Goal: Obtain resource: Obtain resource

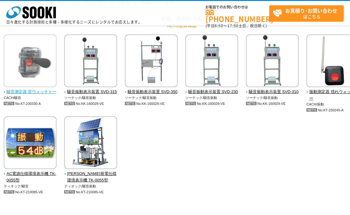
click at [35, 76] on img at bounding box center [30, 61] width 53 height 54
click at [31, 83] on img at bounding box center [30, 61] width 53 height 54
click at [32, 88] on link "騒音測定器 音ウォッチャー" at bounding box center [30, 89] width 53 height 12
click at [31, 92] on span "騒音測定器 音ウォッチャー" at bounding box center [30, 92] width 53 height 7
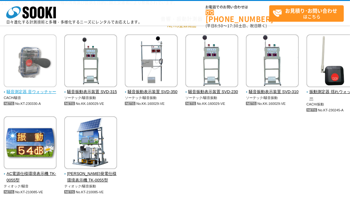
click at [30, 92] on span "騒音測定器 音ウォッチャー" at bounding box center [30, 92] width 53 height 7
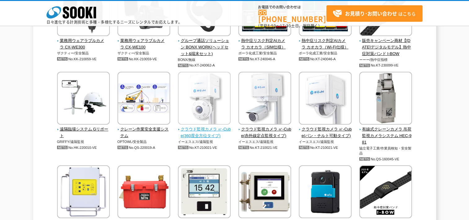
scroll to position [1179, 0]
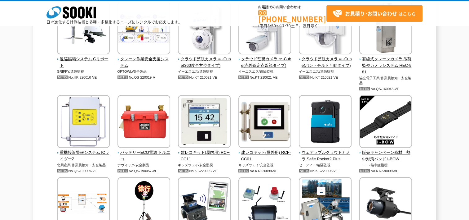
drag, startPoint x: 30, startPoint y: 149, endPoint x: 34, endPoint y: 148, distance: 3.8
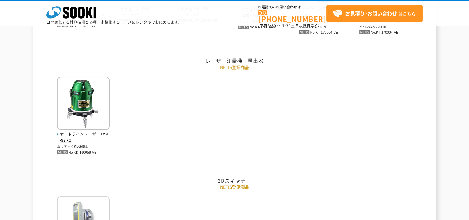
scroll to position [1799, 0]
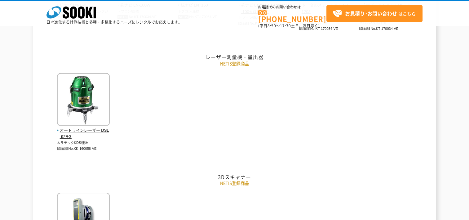
click at [254, 119] on div "オートラインレーザー DSL-92RG ムラテックKDS/墨出 No.KK-160058-VE" at bounding box center [234, 118] width 363 height 91
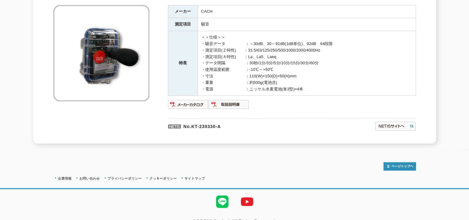
scroll to position [118, 0]
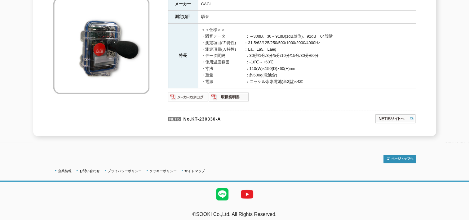
click at [186, 92] on img at bounding box center [188, 97] width 41 height 10
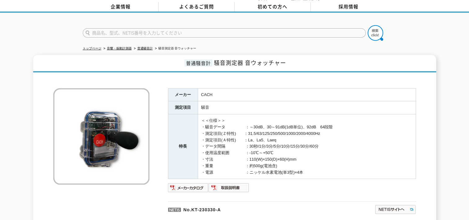
scroll to position [25, 0]
